Goal: Information Seeking & Learning: Learn about a topic

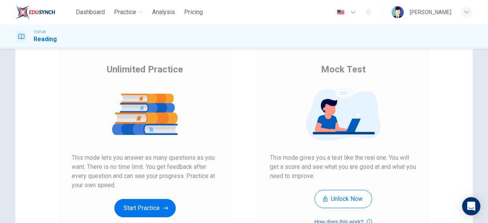
scroll to position [66, 0]
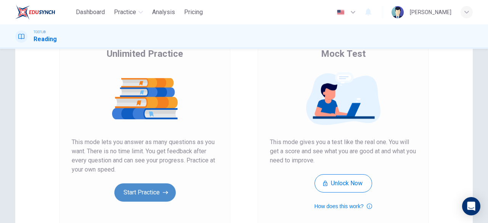
click at [149, 198] on button "Start Practice" at bounding box center [144, 192] width 61 height 18
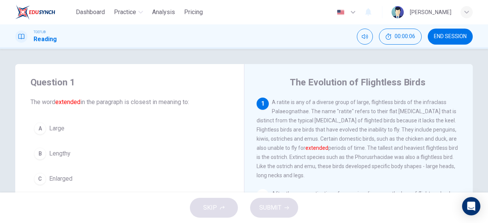
click at [248, 46] on div "TOEFL® Reading 00:00:06 END SESSION" at bounding box center [244, 36] width 488 height 24
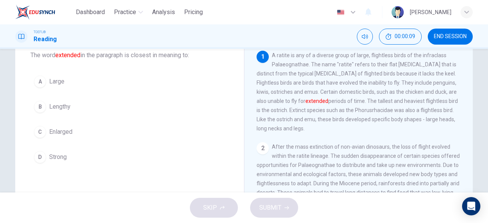
scroll to position [43, 0]
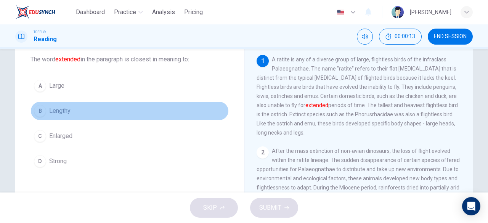
click at [42, 107] on div "B" at bounding box center [40, 111] width 12 height 12
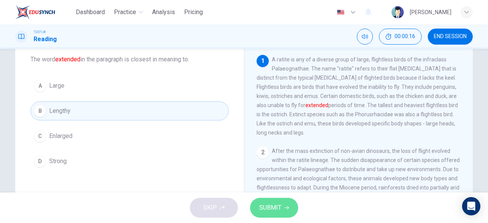
click at [274, 206] on span "SUBMIT" at bounding box center [270, 207] width 22 height 11
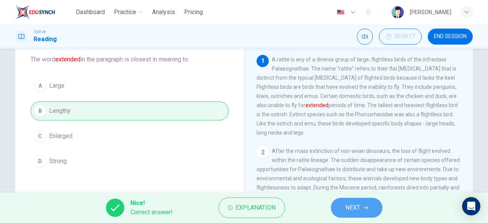
click at [359, 207] on span "NEXT" at bounding box center [352, 207] width 15 height 11
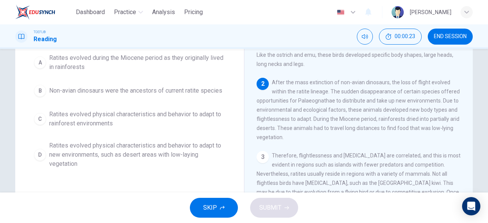
scroll to position [41, 0]
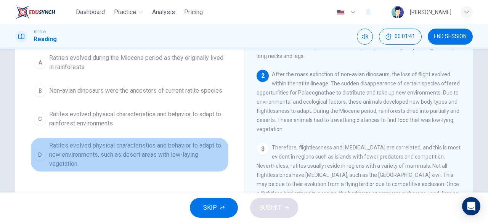
click at [157, 146] on span "Ratites evolved physical characteristics and behavior to adapt to new environme…" at bounding box center [137, 154] width 176 height 27
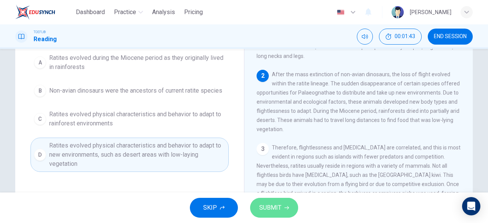
click at [281, 206] on button "SUBMIT" at bounding box center [274, 208] width 48 height 20
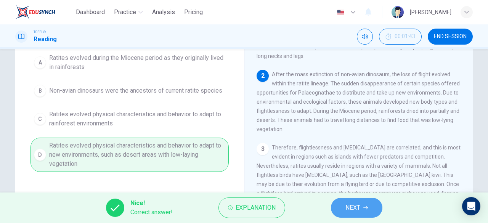
click at [356, 214] on button "NEXT" at bounding box center [356, 208] width 51 height 20
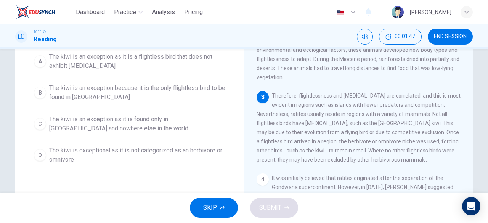
scroll to position [71, 0]
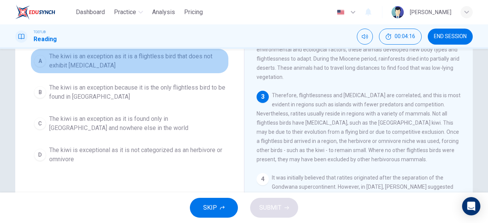
click at [60, 53] on span "The kiwi is an exception as it is a flightless bird that does not exhibit [MEDI…" at bounding box center [137, 61] width 176 height 18
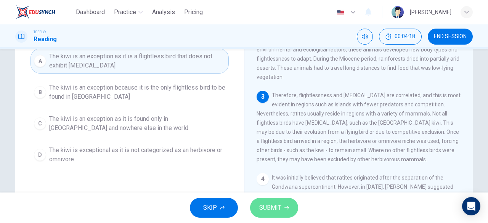
click at [263, 212] on span "SUBMIT" at bounding box center [270, 207] width 22 height 11
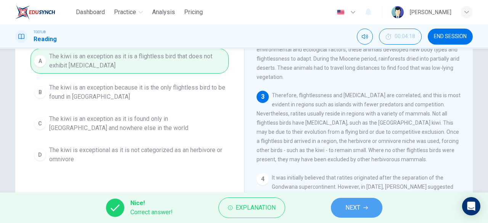
click at [356, 207] on span "NEXT" at bounding box center [352, 207] width 15 height 11
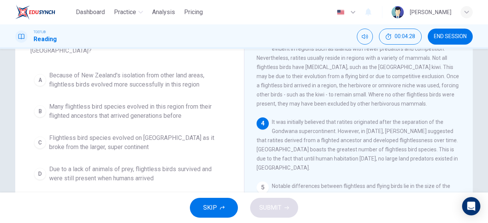
scroll to position [63, 0]
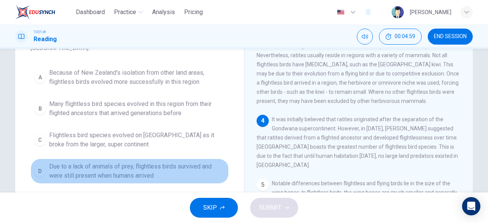
click at [85, 167] on span "Due to a lack of animals of prey, flightless birds survived and were still pres…" at bounding box center [137, 171] width 176 height 18
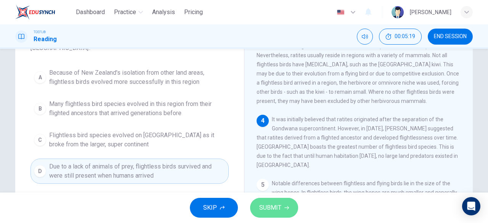
click at [272, 207] on span "SUBMIT" at bounding box center [270, 207] width 22 height 11
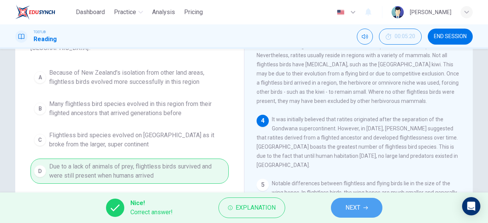
click at [354, 205] on span "NEXT" at bounding box center [352, 207] width 15 height 11
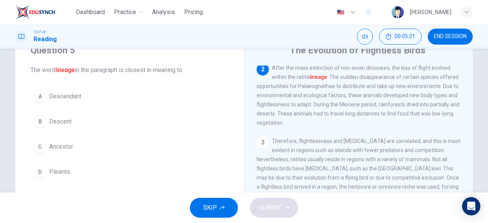
scroll to position [36, 0]
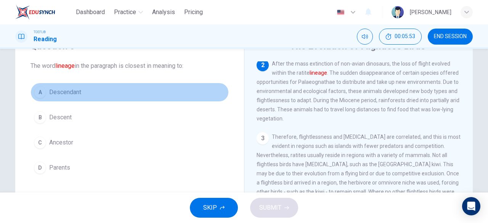
click at [61, 89] on span "Descendant" at bounding box center [65, 92] width 32 height 9
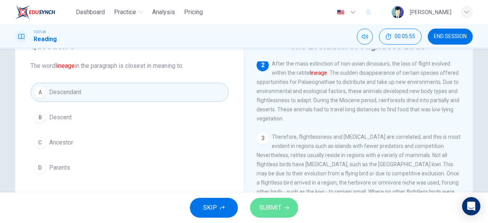
click at [275, 205] on span "SUBMIT" at bounding box center [270, 207] width 22 height 11
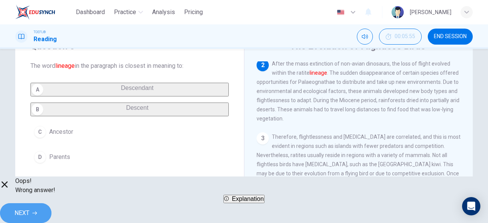
click at [29, 208] on span "NEXT" at bounding box center [21, 213] width 15 height 11
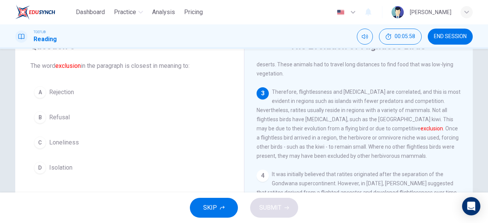
scroll to position [139, 0]
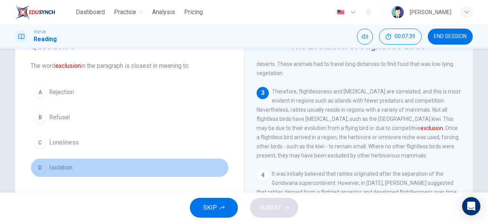
click at [36, 167] on div "D" at bounding box center [40, 168] width 12 height 12
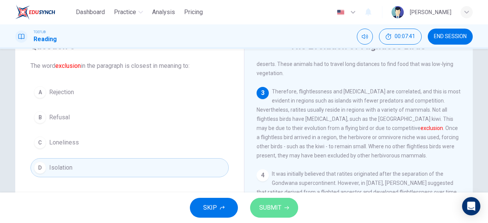
click at [281, 208] on span "SUBMIT" at bounding box center [270, 207] width 22 height 11
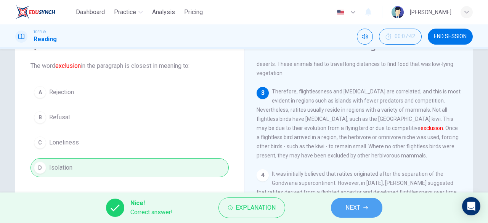
click at [356, 207] on span "NEXT" at bounding box center [352, 207] width 15 height 11
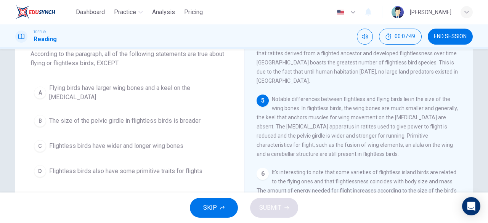
scroll to position [266, 0]
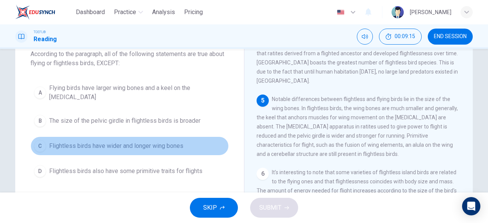
click at [104, 141] on span "Flightless birds have wider and longer wing bones" at bounding box center [116, 145] width 134 height 9
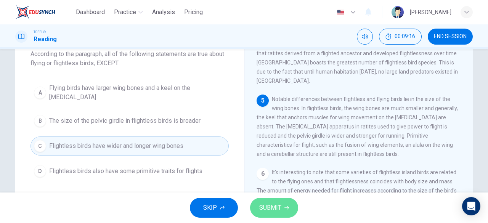
click at [268, 211] on span "SUBMIT" at bounding box center [270, 207] width 22 height 11
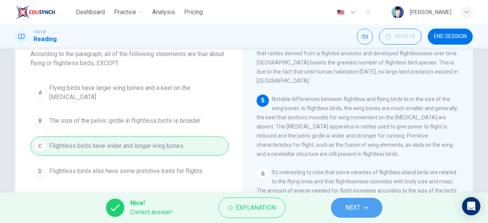
click at [368, 204] on button "NEXT" at bounding box center [356, 208] width 51 height 20
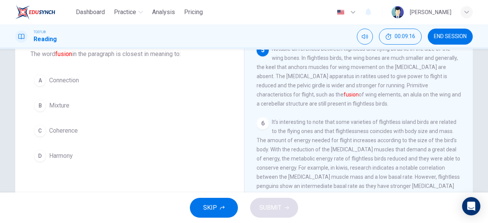
scroll to position [319, 0]
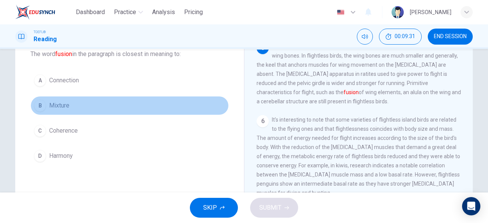
click at [42, 104] on div "B" at bounding box center [40, 105] width 12 height 12
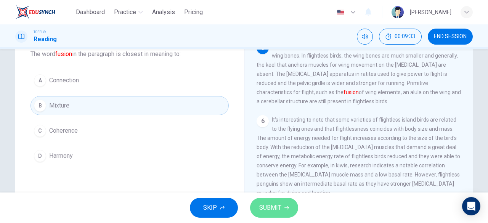
click at [280, 211] on span "SUBMIT" at bounding box center [270, 207] width 22 height 11
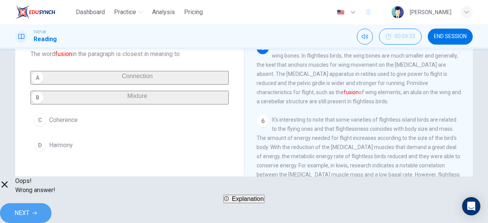
click at [51, 203] on button "NEXT" at bounding box center [25, 213] width 51 height 20
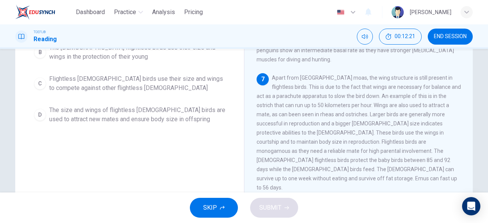
scroll to position [118, 0]
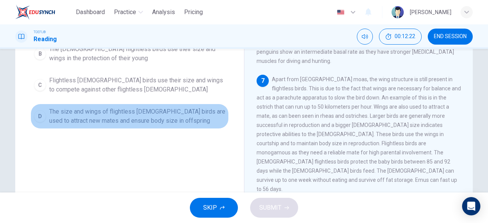
click at [177, 107] on span "The size and wings of flightless [DEMOGRAPHIC_DATA] birds are used to attract n…" at bounding box center [137, 116] width 176 height 18
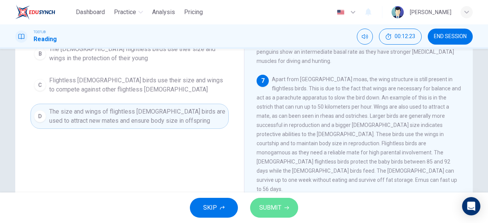
click at [273, 214] on button "SUBMIT" at bounding box center [274, 208] width 48 height 20
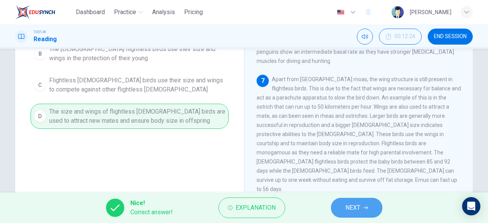
click at [356, 215] on button "NEXT" at bounding box center [356, 208] width 51 height 20
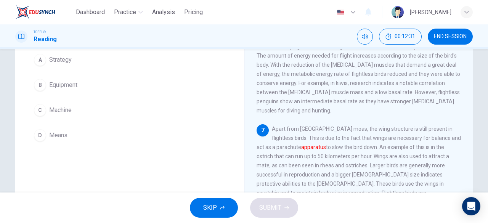
scroll to position [69, 0]
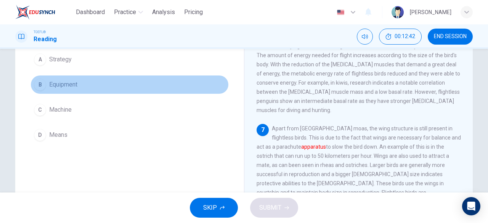
click at [44, 78] on button "B Equipment" at bounding box center [129, 84] width 198 height 19
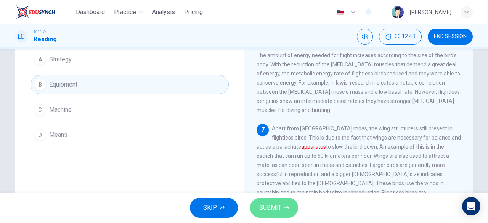
click at [265, 212] on span "SUBMIT" at bounding box center [270, 207] width 22 height 11
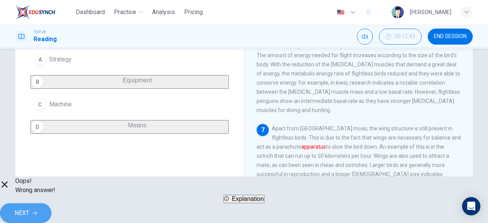
click at [29, 208] on span "NEXT" at bounding box center [21, 213] width 15 height 11
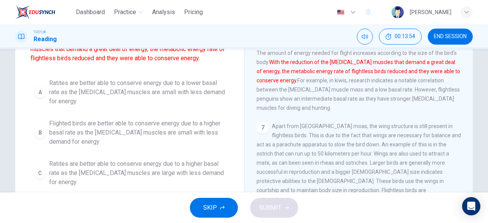
scroll to position [71, 0]
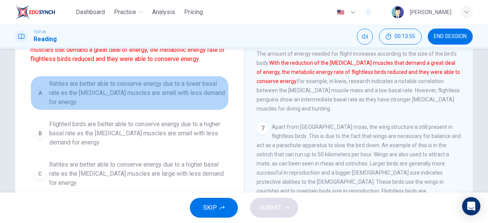
click at [146, 87] on span "Ratites are better able to conserve energy due to a lower basal rate as the [ME…" at bounding box center [137, 92] width 176 height 27
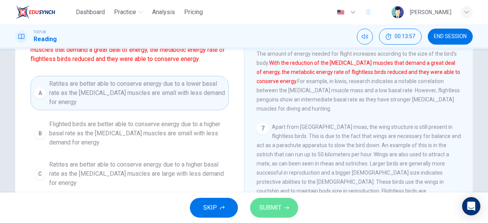
click at [267, 212] on span "SUBMIT" at bounding box center [270, 207] width 22 height 11
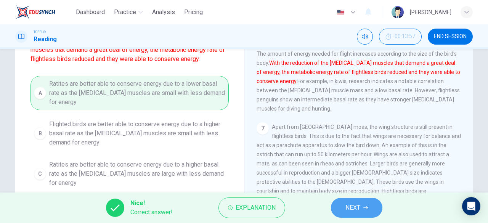
click at [353, 208] on span "NEXT" at bounding box center [352, 207] width 15 height 11
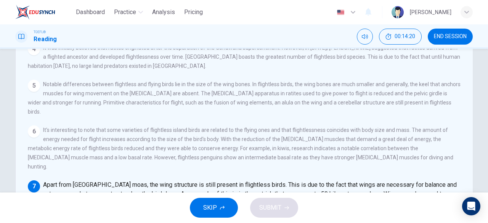
scroll to position [152, 0]
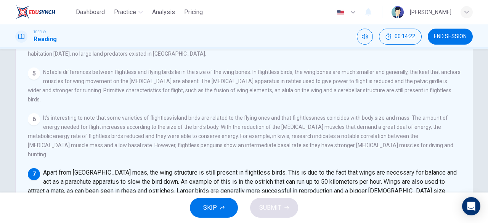
click at [386, 215] on input at bounding box center [419, 218] width 66 height 7
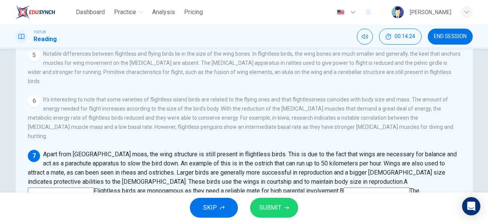
scroll to position [417, 0]
click at [277, 203] on span "SUBMIT" at bounding box center [270, 207] width 22 height 11
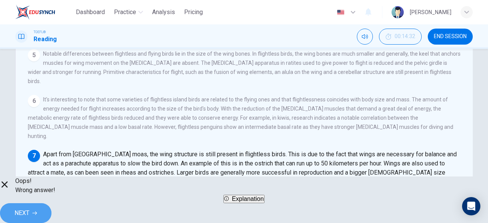
click at [29, 208] on span "NEXT" at bounding box center [21, 213] width 15 height 11
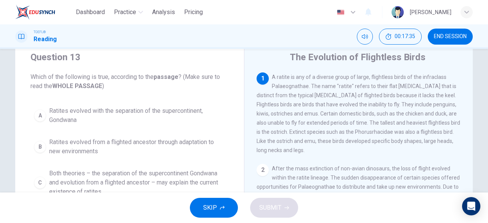
scroll to position [24, 0]
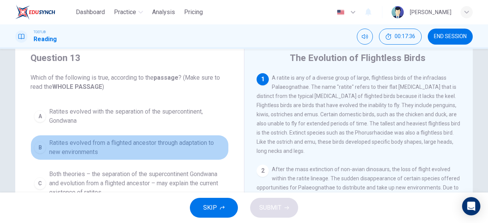
click at [111, 146] on span "Ratites evolved from a flighted ancestor through adaptation to new environments" at bounding box center [137, 147] width 176 height 18
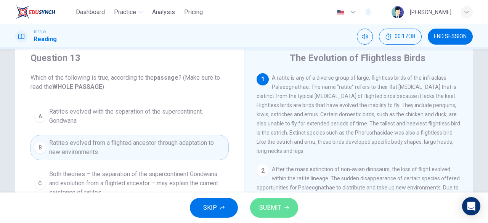
click at [269, 201] on button "SUBMIT" at bounding box center [274, 208] width 48 height 20
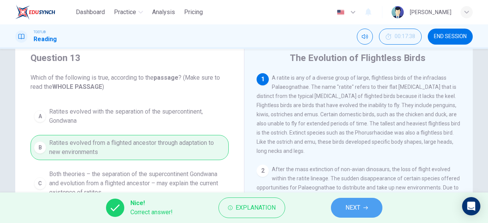
click at [346, 208] on span "NEXT" at bounding box center [352, 207] width 15 height 11
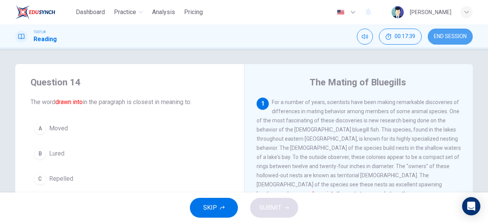
click at [455, 34] on span "END SESSION" at bounding box center [450, 37] width 33 height 6
